Goal: Transaction & Acquisition: Subscribe to service/newsletter

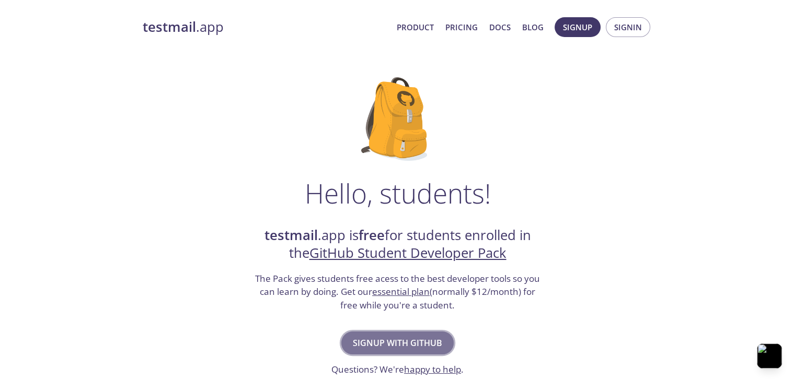
click at [421, 341] on span "Signup with GitHub" at bounding box center [397, 343] width 89 height 15
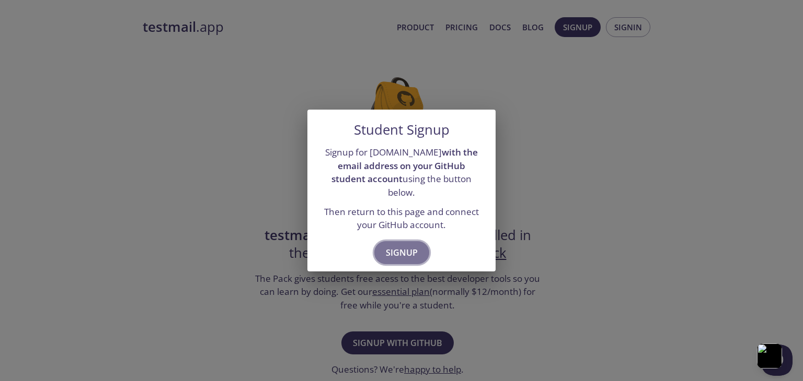
click at [403, 246] on span "Signup" at bounding box center [402, 253] width 32 height 15
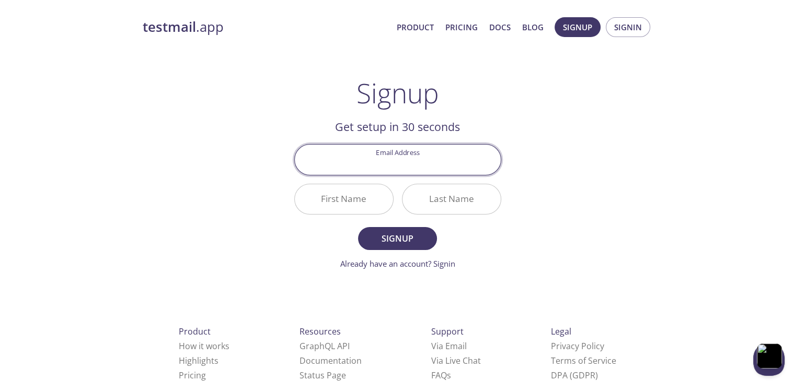
click at [418, 165] on input "Email Address" at bounding box center [398, 160] width 206 height 30
type input "[EMAIL_ADDRESS][DOMAIN_NAME]"
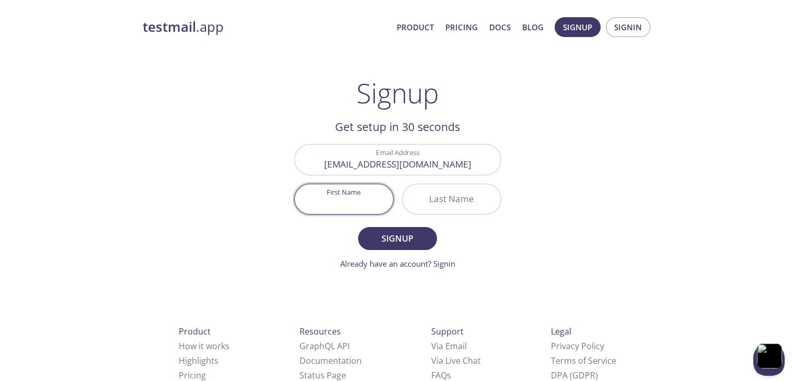
click at [334, 199] on input "First Name" at bounding box center [344, 199] width 98 height 30
type input "Shyan"
click at [439, 201] on input "Last Name" at bounding box center [451, 199] width 98 height 30
type input "Shyan"
click at [399, 242] on span "Signup" at bounding box center [396, 238] width 55 height 15
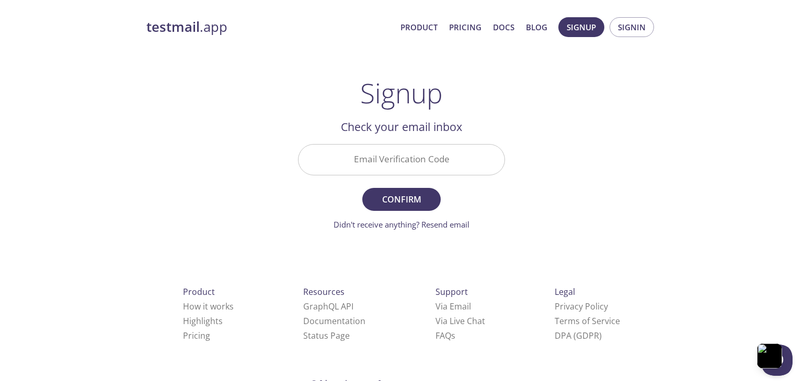
click at [386, 174] on input "Email Verification Code" at bounding box center [401, 160] width 206 height 30
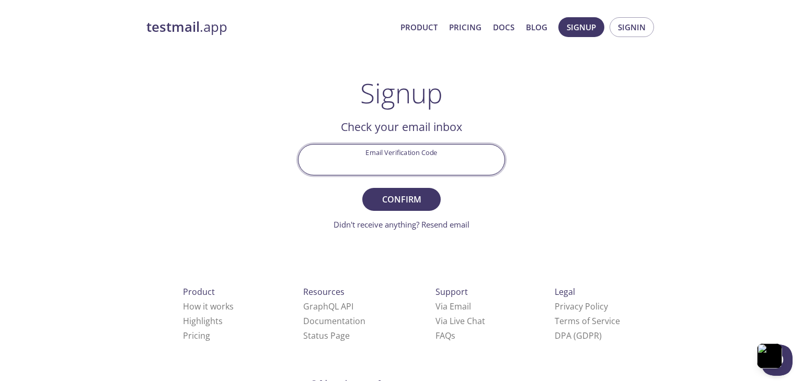
paste input "9SWLC21"
type input "9SWLC21"
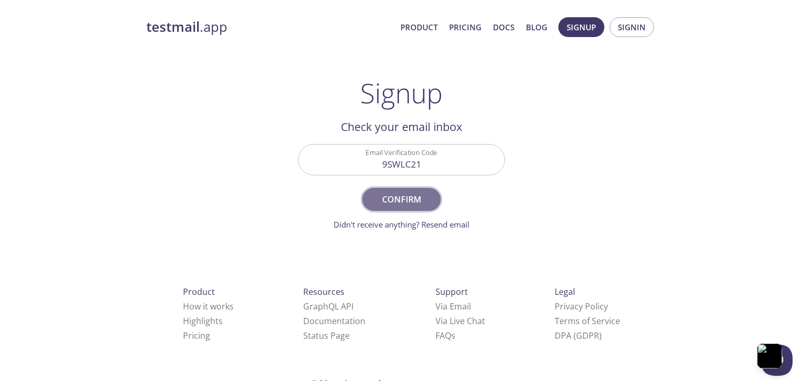
click at [400, 196] on span "Confirm" at bounding box center [401, 199] width 55 height 15
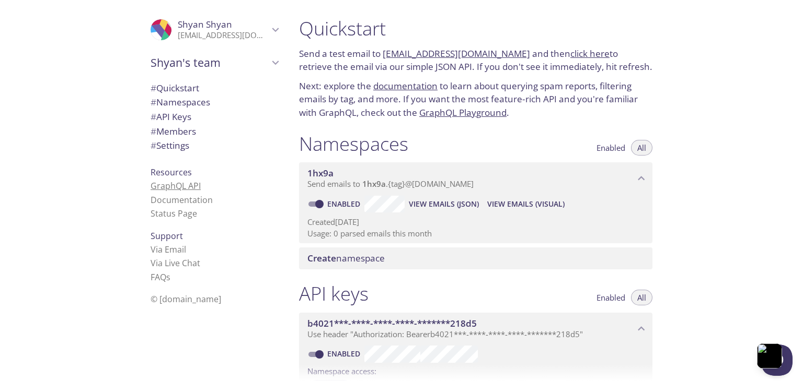
click at [179, 188] on link "GraphQL API" at bounding box center [175, 185] width 50 height 11
click at [89, 147] on div ".cls-1 { fill: #6d5ca8; } .cls-2 { fill: #3fc191; } .cls-3 { fill: #3b4752; } .…" at bounding box center [145, 190] width 290 height 381
click at [168, 201] on link "Documentation" at bounding box center [181, 199] width 62 height 11
